Goal: Navigation & Orientation: Go to known website

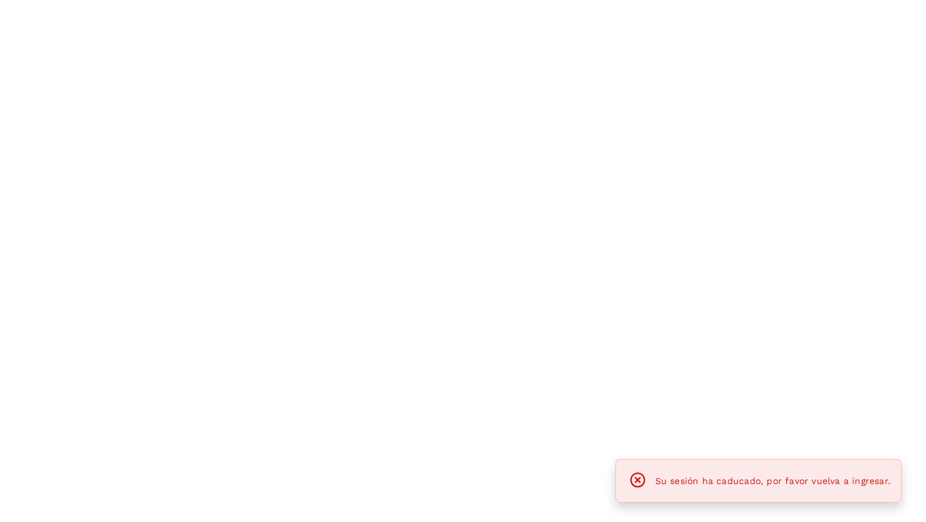
click at [161, 111] on div at bounding box center [463, 261] width 926 height 522
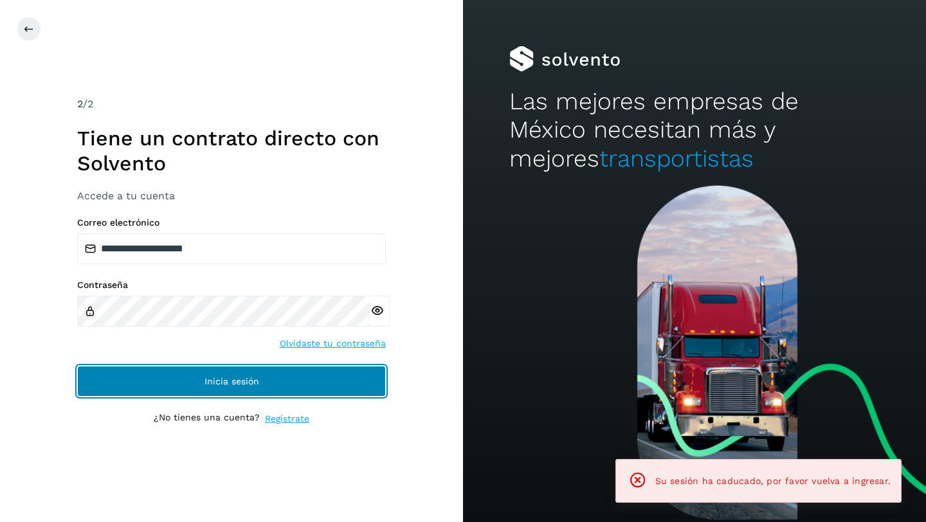
click at [172, 383] on button "Inicia sesión" at bounding box center [231, 381] width 309 height 31
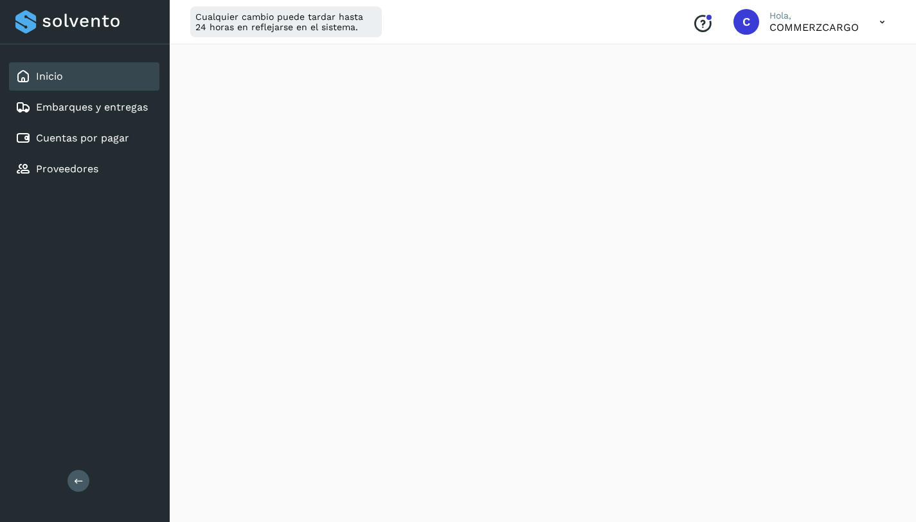
scroll to position [248, 0]
